Goal: Task Accomplishment & Management: Manage account settings

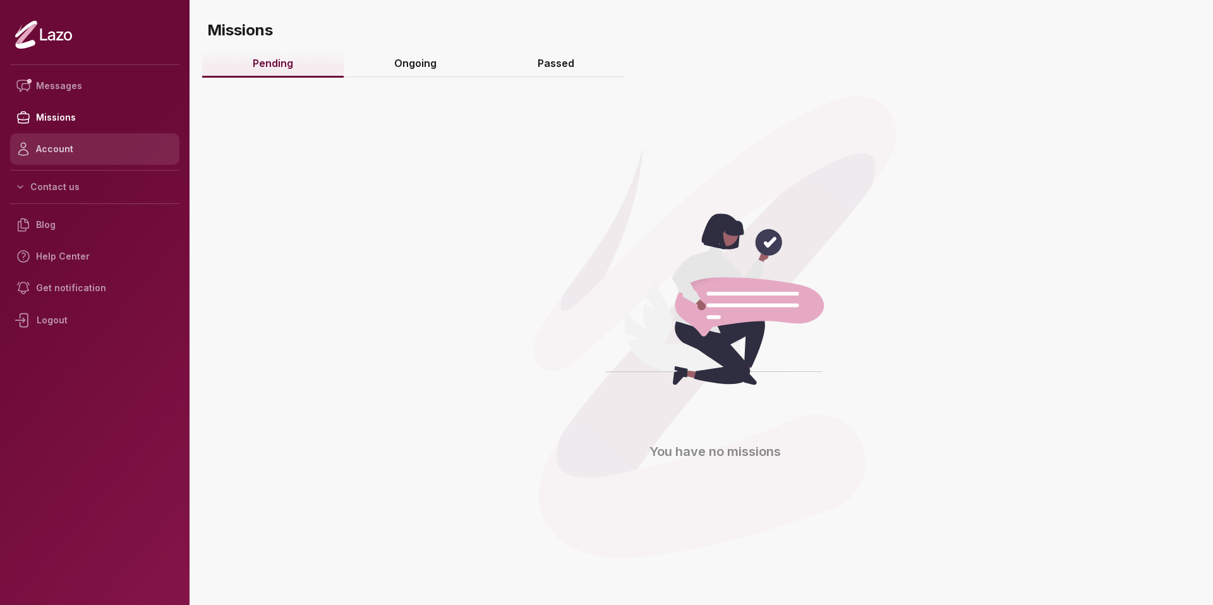
click at [65, 145] on link "Account" at bounding box center [94, 149] width 169 height 32
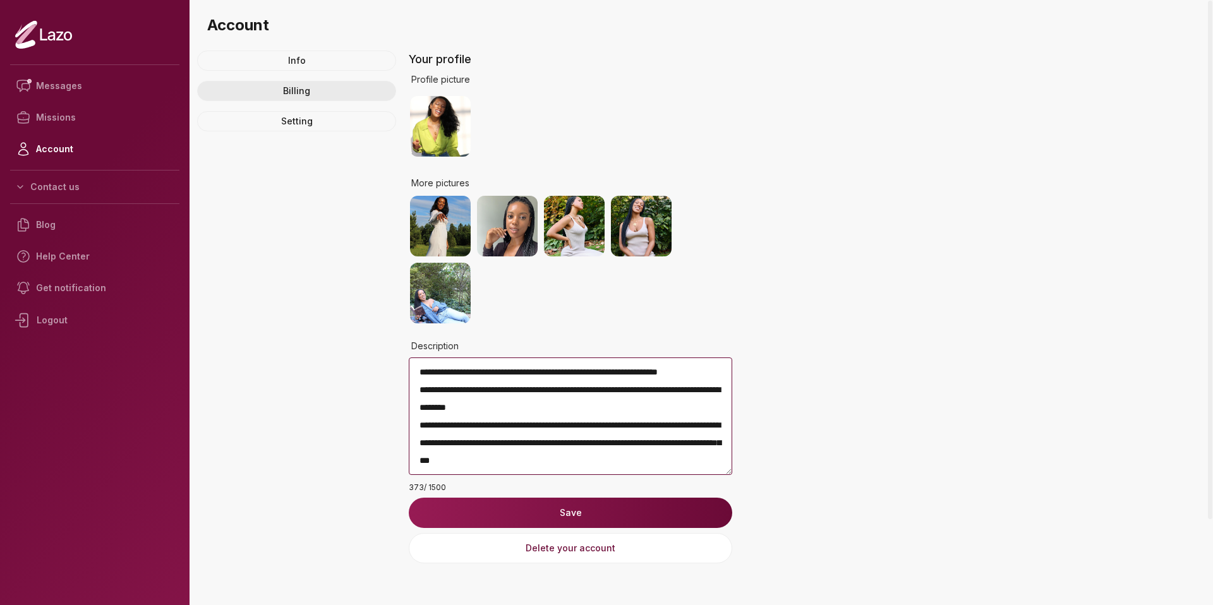
click at [313, 87] on link "Billing" at bounding box center [296, 91] width 199 height 20
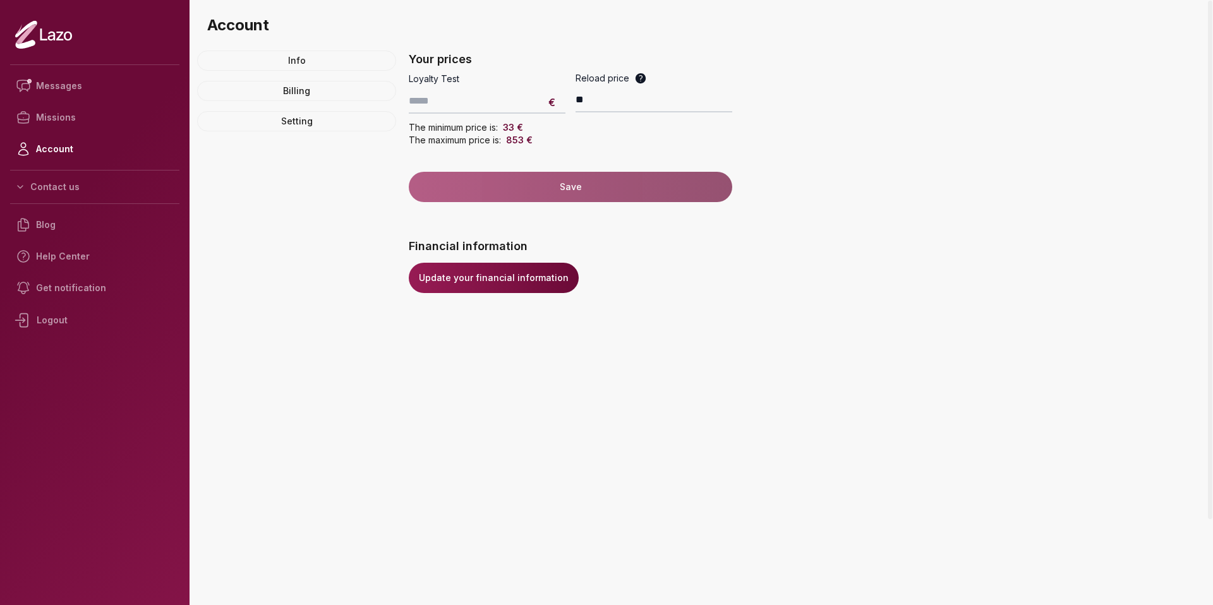
click at [496, 288] on link "Update your financial information" at bounding box center [494, 278] width 170 height 30
